Goal: Check status

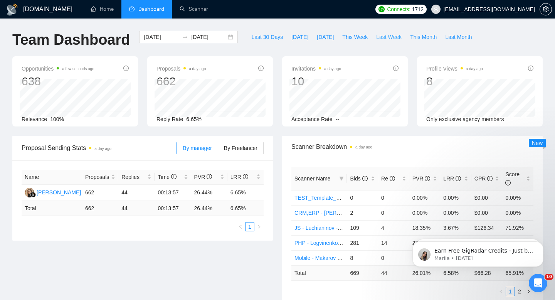
click at [391, 35] on span "Last Week" at bounding box center [388, 37] width 25 height 8
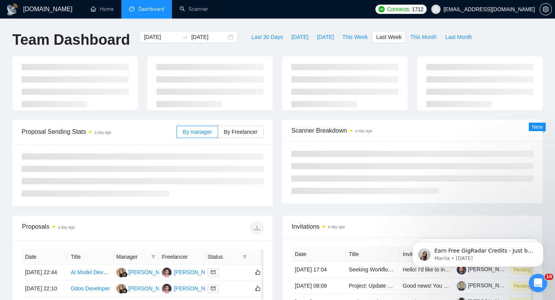
type input "[DATE]"
